Goal: Navigation & Orientation: Find specific page/section

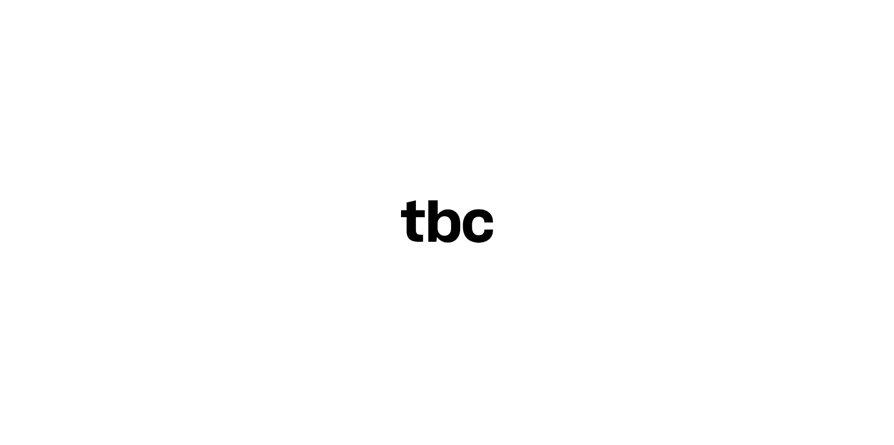
scroll to position [31, 0]
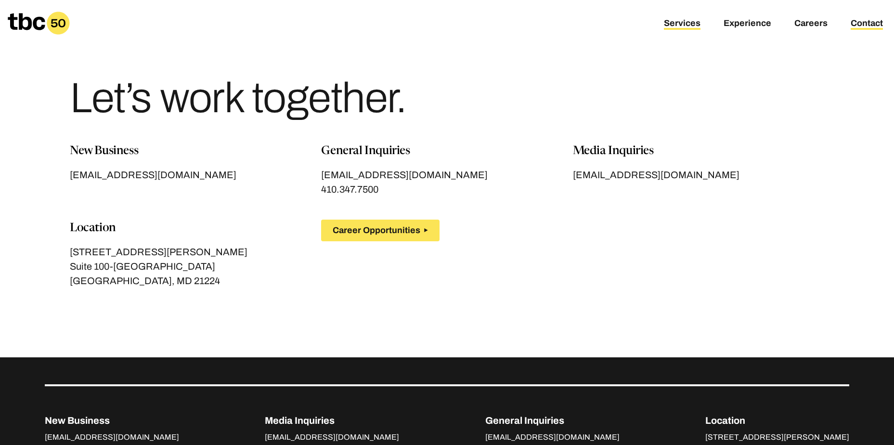
click at [676, 24] on link "Services" at bounding box center [682, 24] width 37 height 12
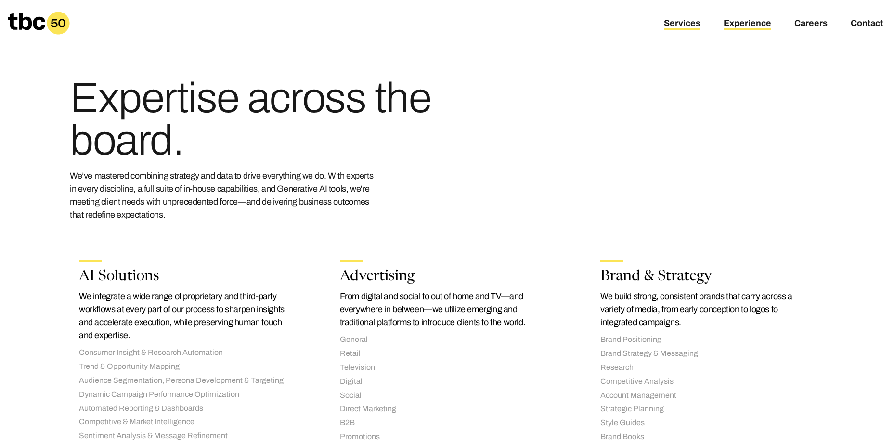
click at [731, 22] on link "Experience" at bounding box center [748, 24] width 48 height 12
